Goal: Find specific page/section: Find specific page/section

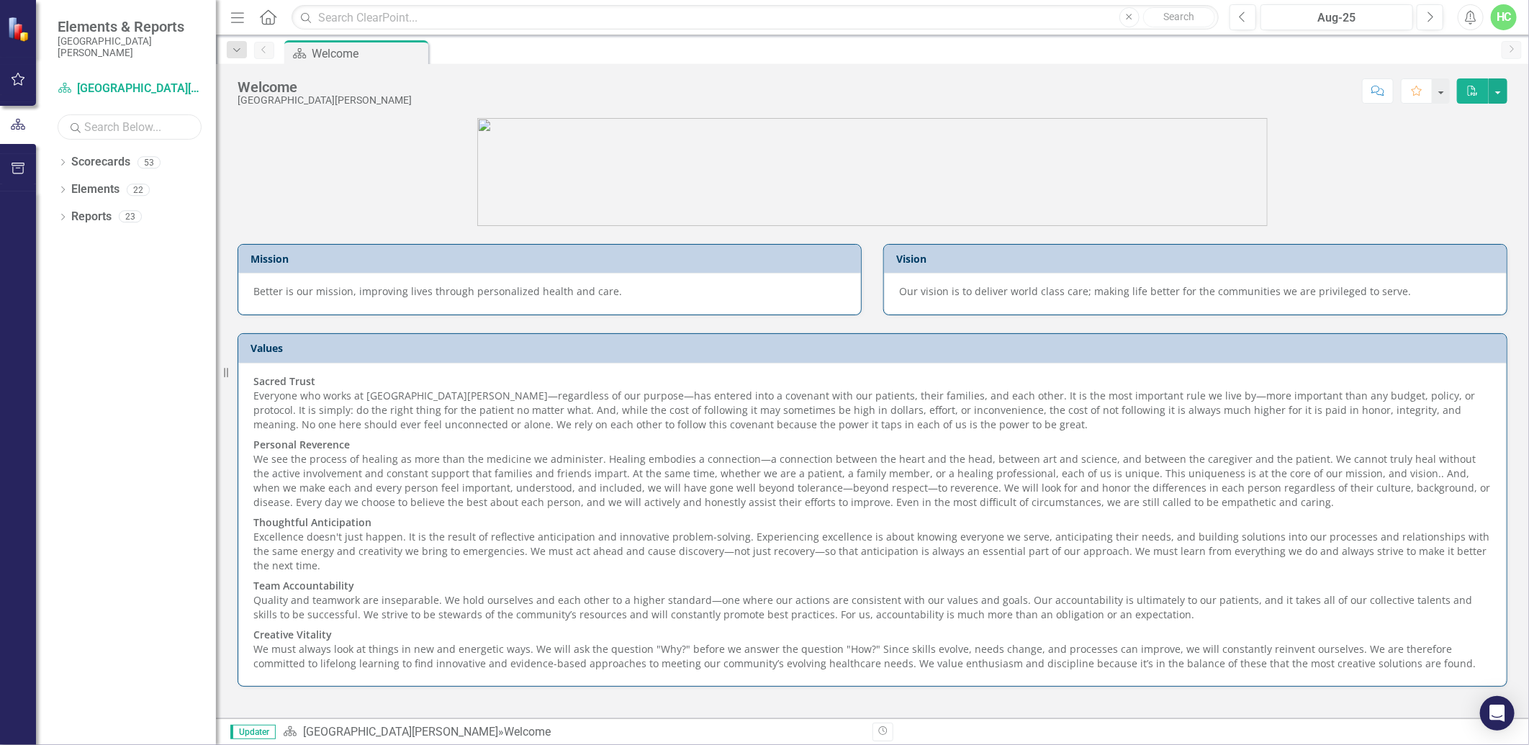
click at [107, 131] on input "text" at bounding box center [130, 126] width 144 height 25
type input "anesthesia"
click at [109, 171] on div "Scorecards" at bounding box center [100, 162] width 59 height 24
click at [65, 164] on icon "Dropdown" at bounding box center [63, 164] width 10 height 8
click at [117, 195] on link "Anesthesia" at bounding box center [147, 189] width 137 height 17
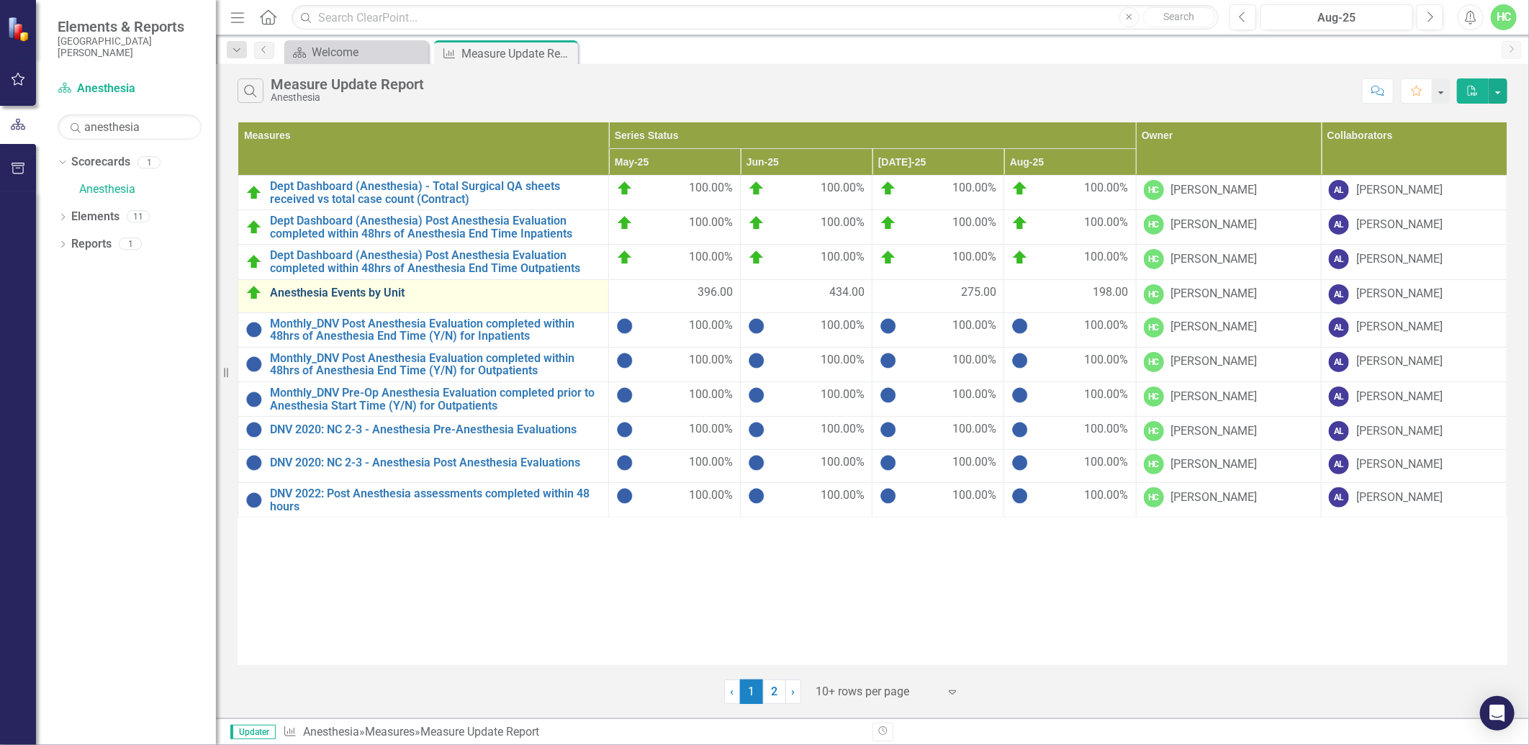
click at [407, 297] on link "Anesthesia Events by Unit" at bounding box center [435, 292] width 331 height 13
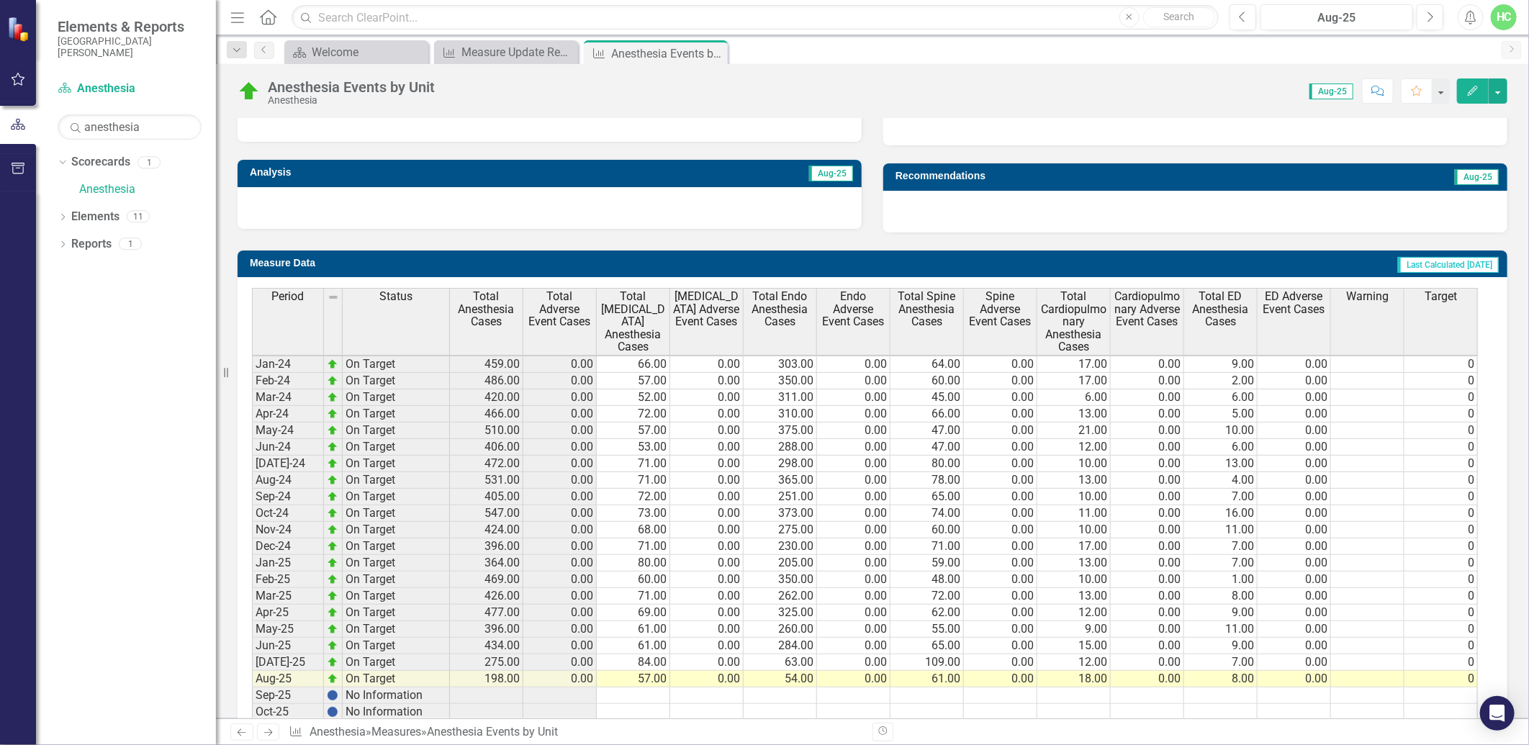
scroll to position [1, 0]
click at [269, 733] on icon "Next" at bounding box center [268, 732] width 12 height 9
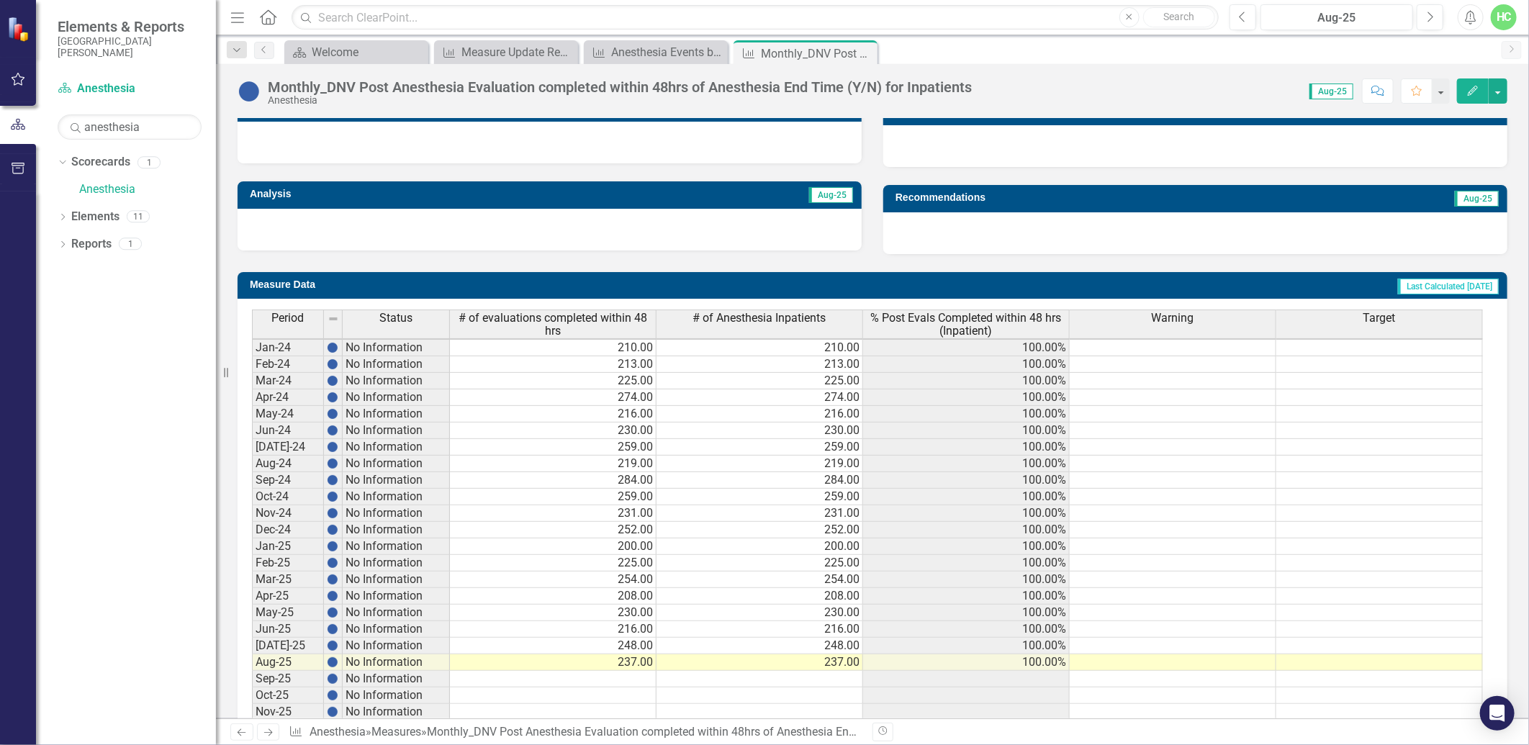
scroll to position [463, 0]
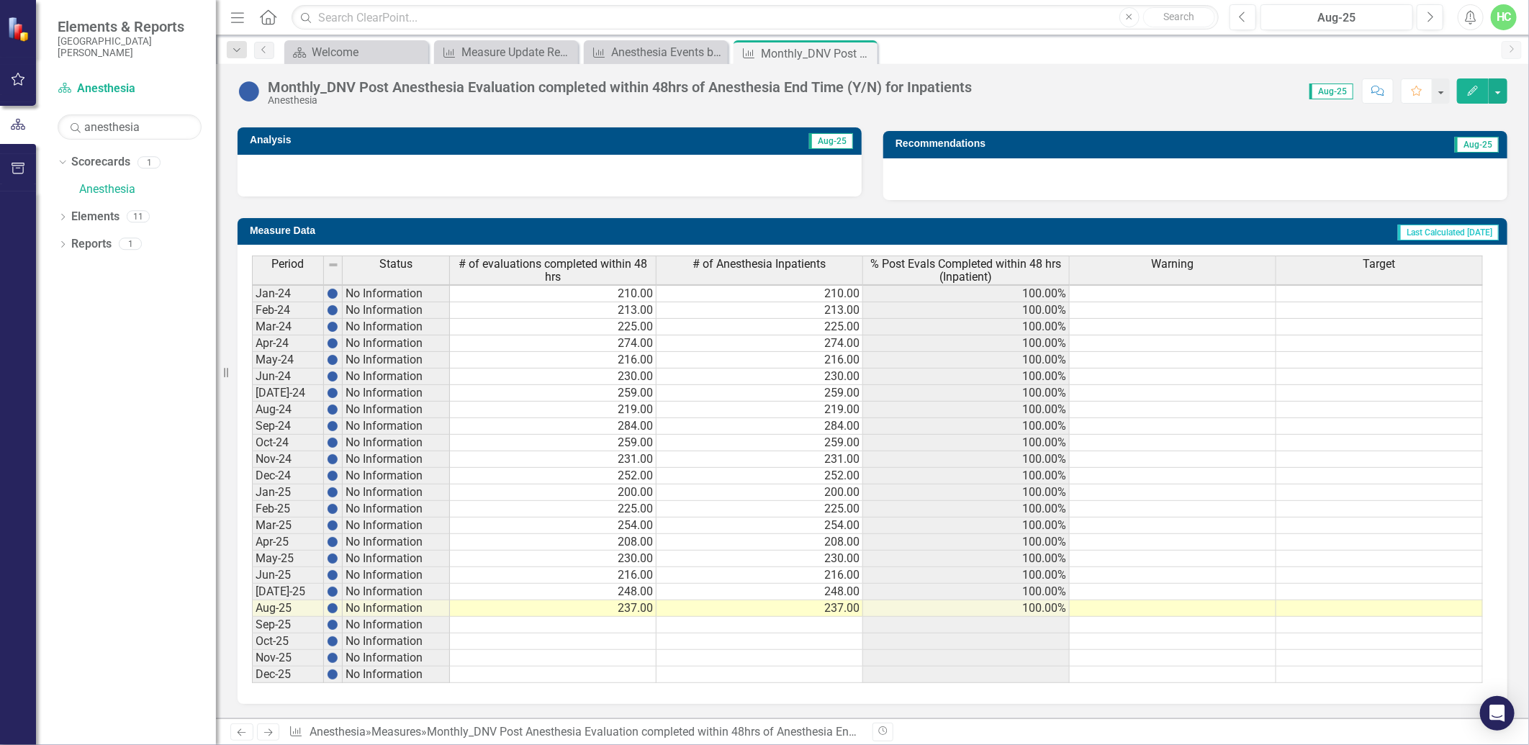
click at [261, 728] on link "Next" at bounding box center [268, 731] width 23 height 17
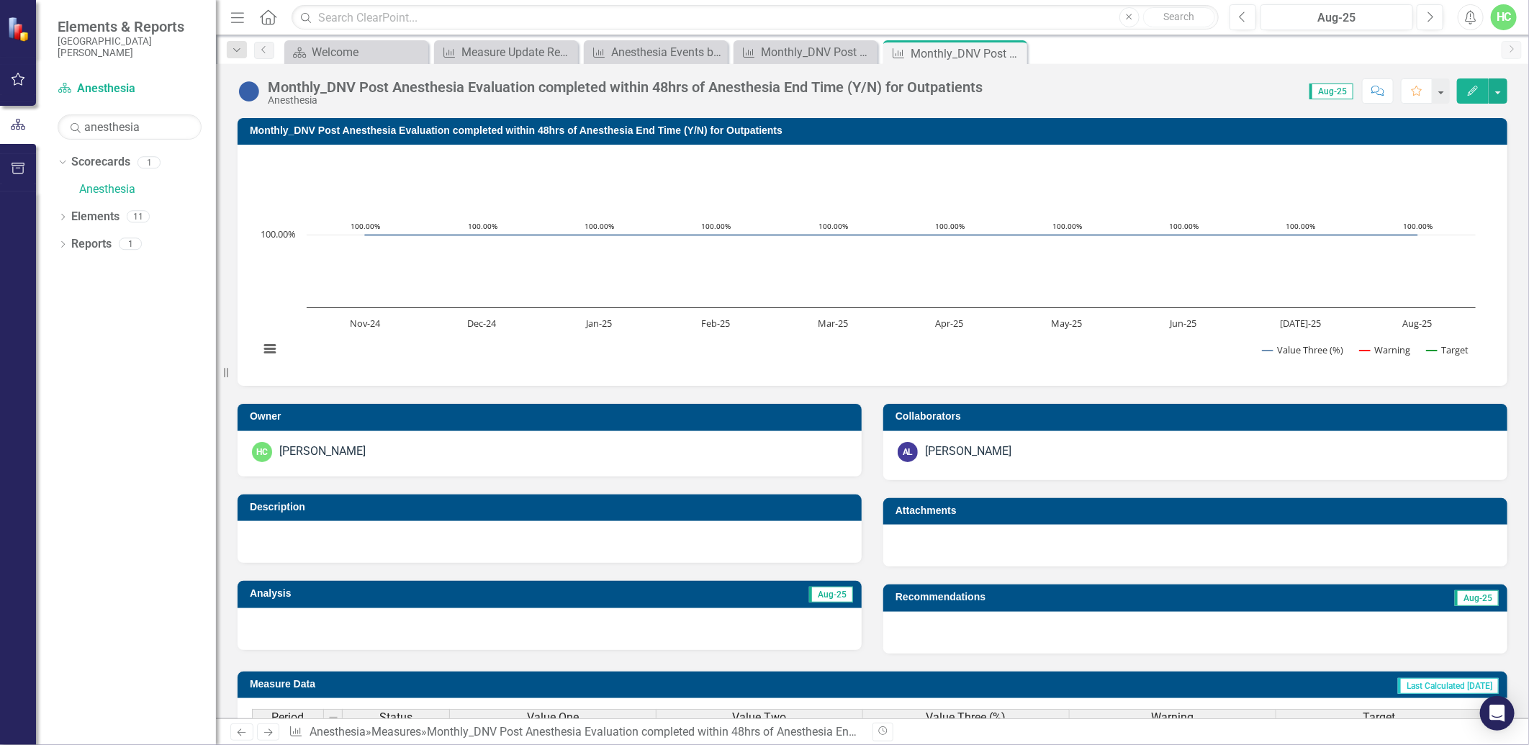
scroll to position [1, 0]
